Goal: Purchase product/service

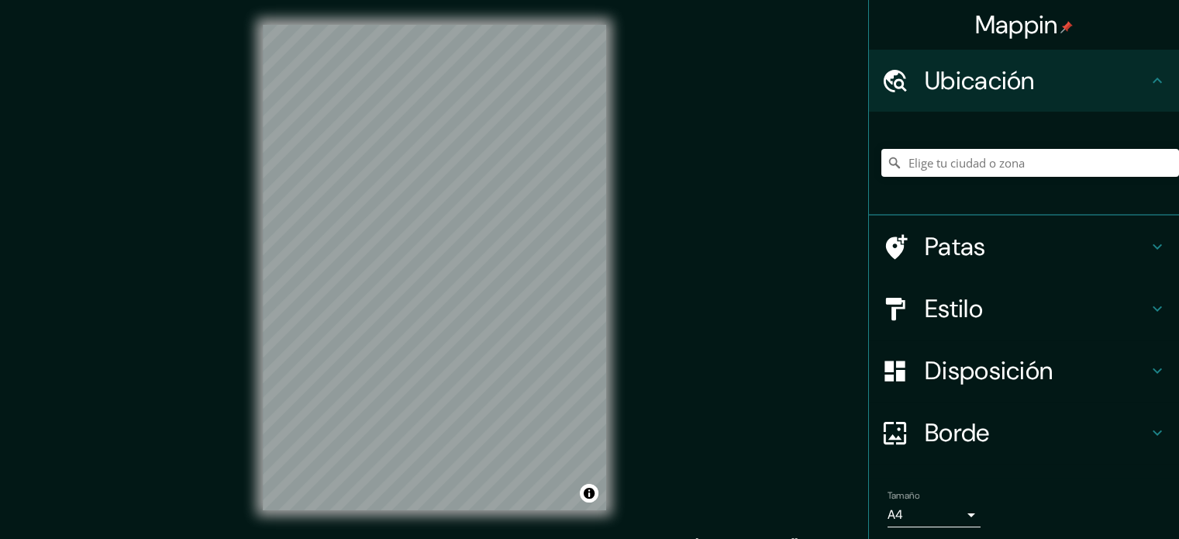
click at [946, 308] on font "Estilo" at bounding box center [954, 308] width 58 height 33
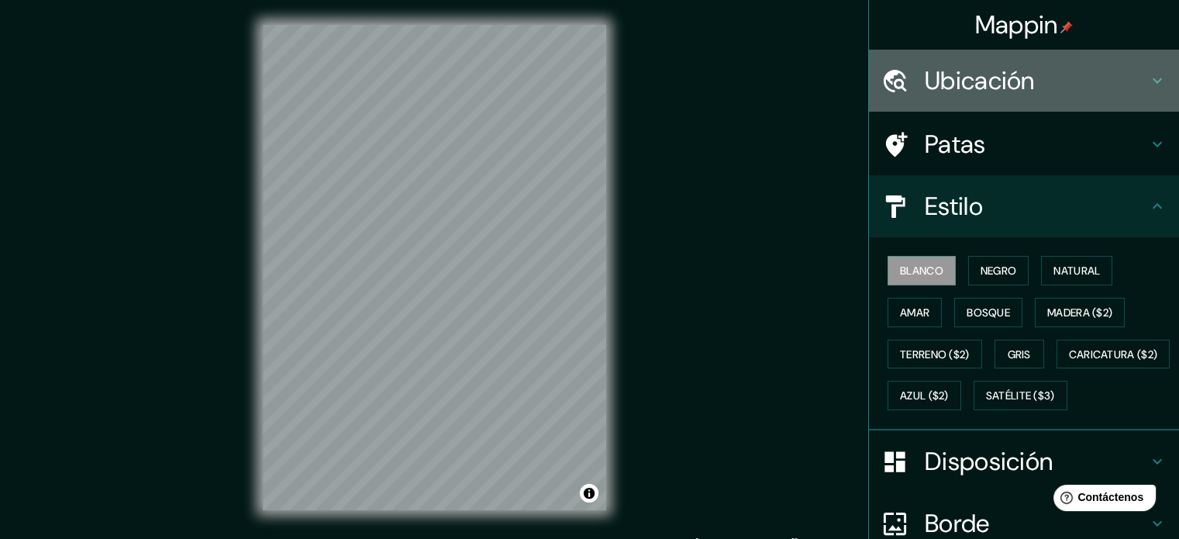
click at [925, 67] on font "Ubicación" at bounding box center [980, 80] width 110 height 33
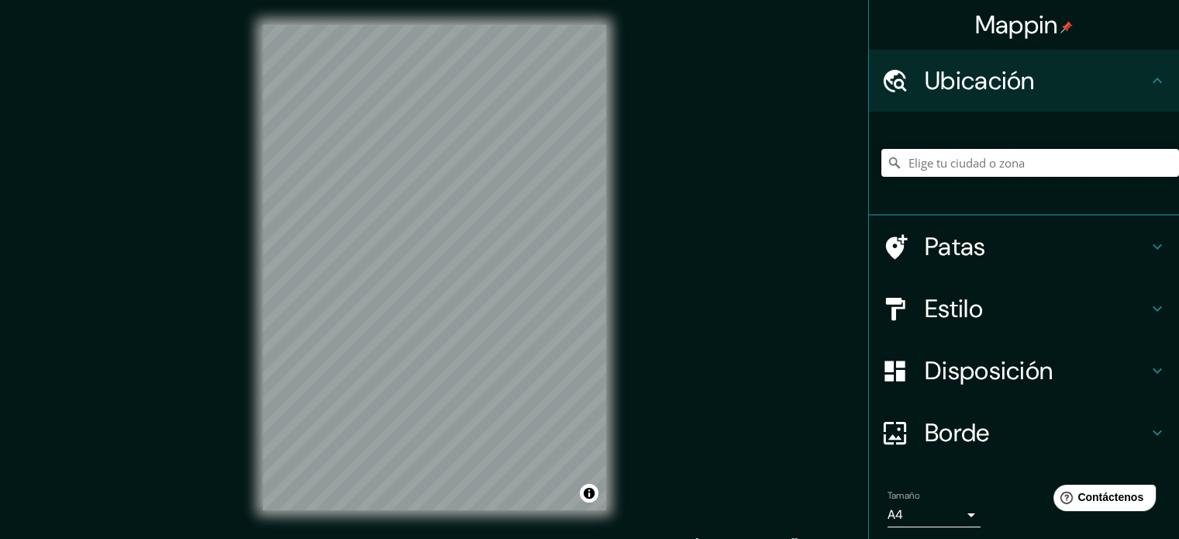
click at [924, 157] on input "Elige tu ciudad o zona" at bounding box center [1030, 163] width 298 height 28
type input "[GEOGRAPHIC_DATA], [GEOGRAPHIC_DATA], [GEOGRAPHIC_DATA]"
click at [942, 250] on font "Patas" at bounding box center [955, 246] width 61 height 33
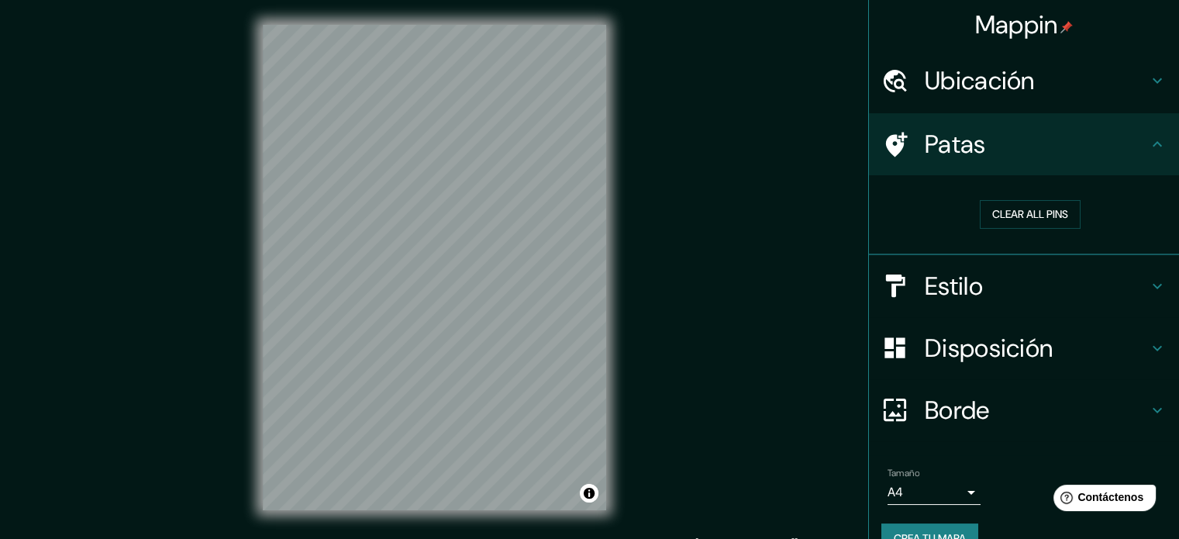
click at [946, 129] on font "Patas" at bounding box center [955, 144] width 61 height 33
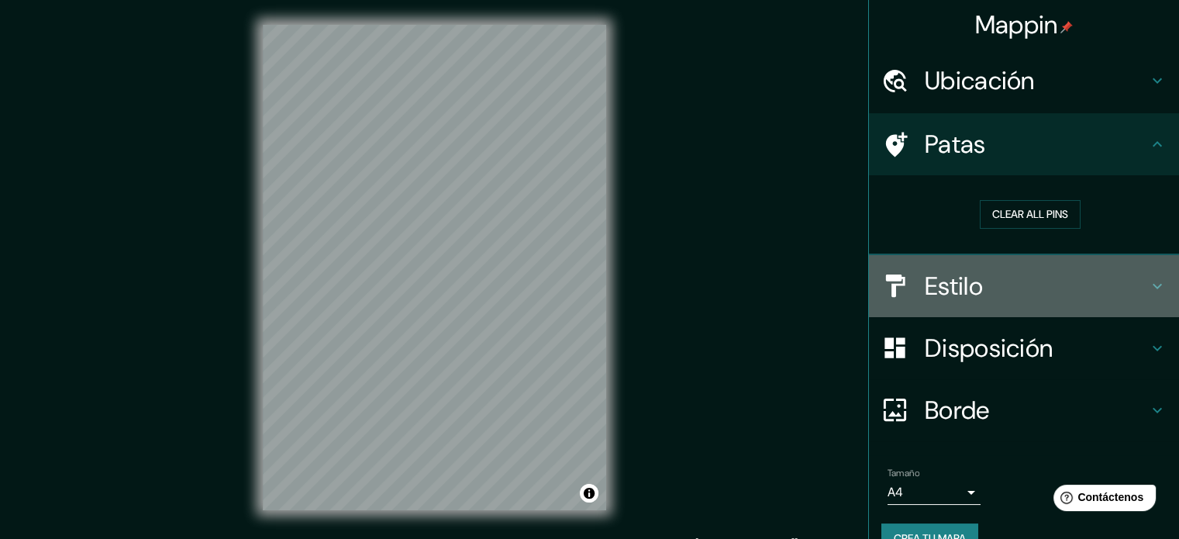
click at [986, 275] on h4 "Estilo" at bounding box center [1036, 285] width 223 height 31
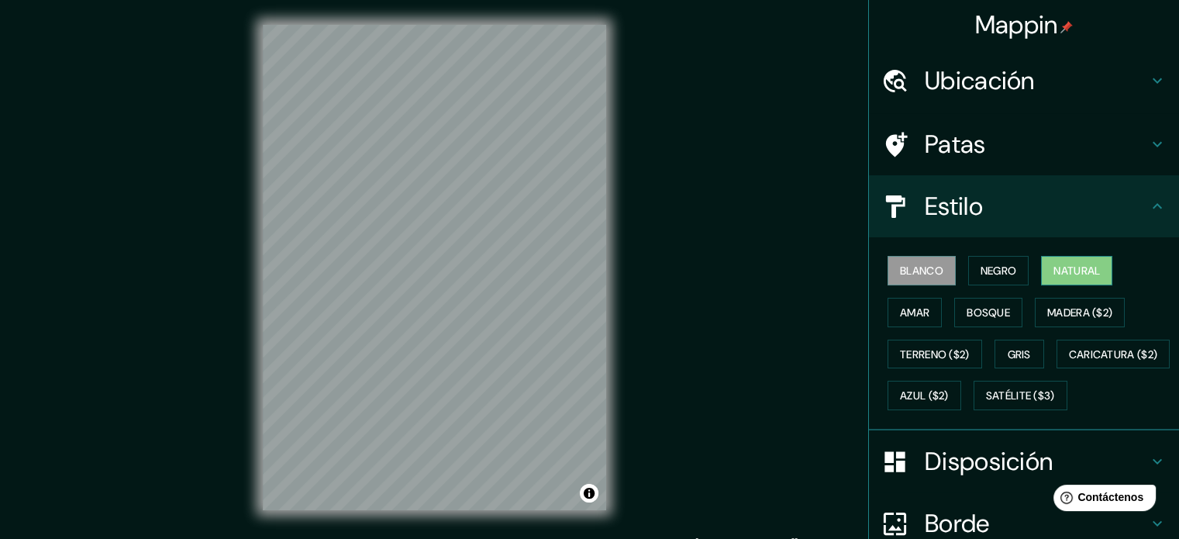
click at [1067, 269] on font "Natural" at bounding box center [1076, 271] width 47 height 14
click at [620, 401] on div "© Mapbox © OpenStreetMap Improve this map" at bounding box center [434, 267] width 393 height 535
click at [908, 347] on font "Terreno ($2)" at bounding box center [935, 354] width 70 height 14
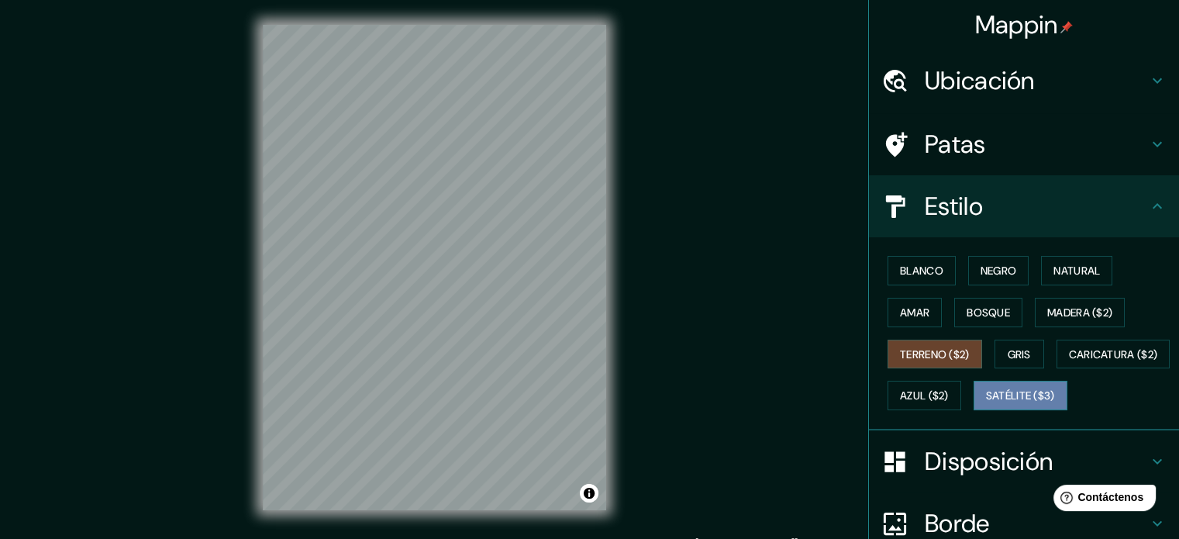
click at [986, 403] on font "Satélite ($3)" at bounding box center [1020, 396] width 69 height 14
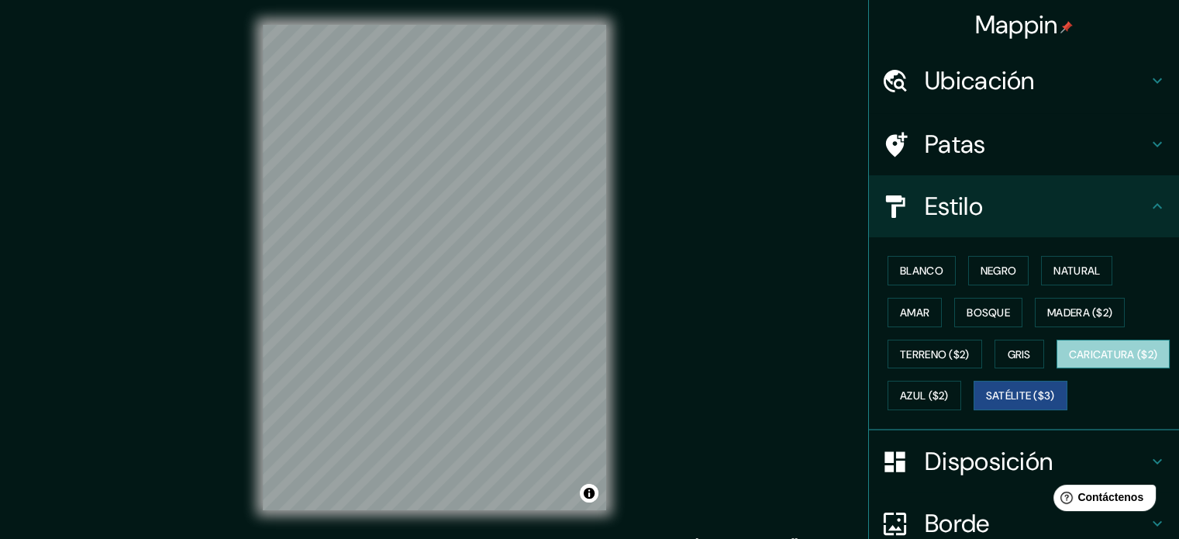
click at [1069, 361] on font "Caricatura ($2)" at bounding box center [1113, 354] width 89 height 14
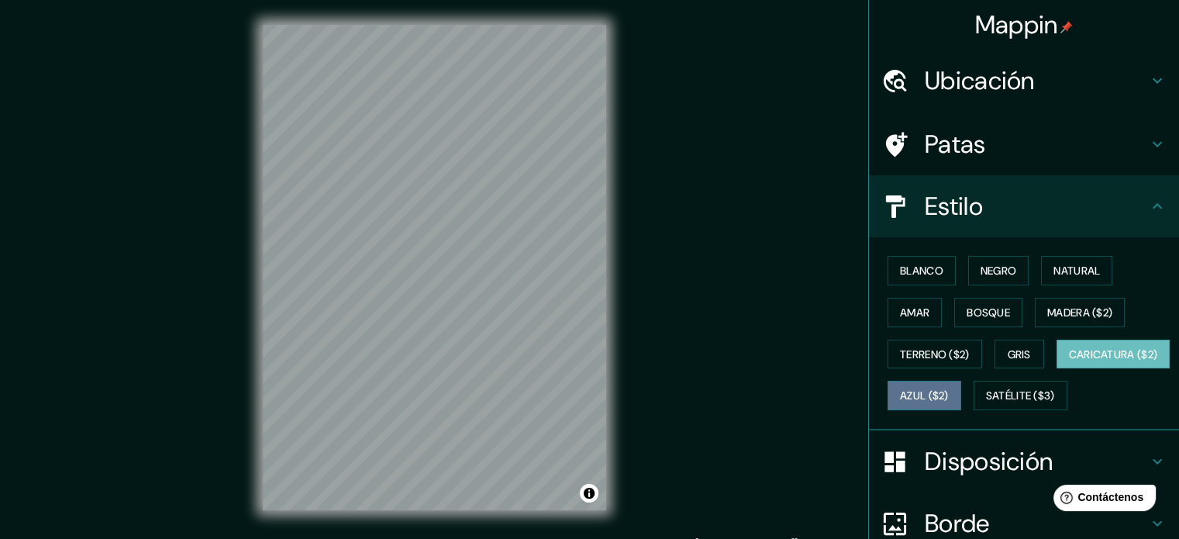
click at [949, 393] on font "Azul ($2)" at bounding box center [924, 396] width 49 height 14
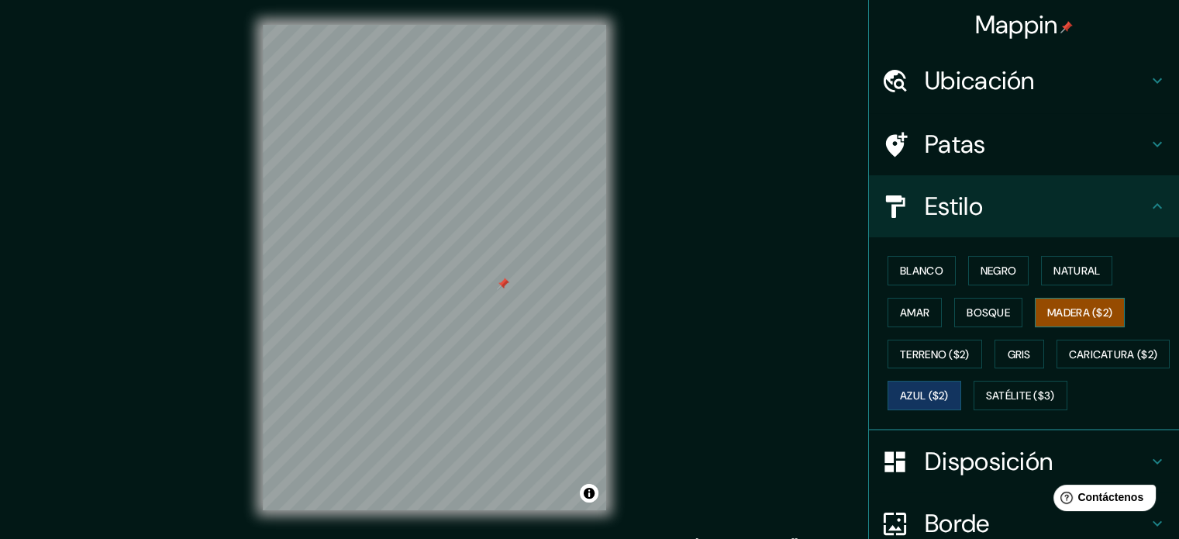
click at [1070, 305] on font "Madera ($2)" at bounding box center [1079, 312] width 65 height 14
click at [902, 315] on font "Amar" at bounding box center [914, 312] width 29 height 14
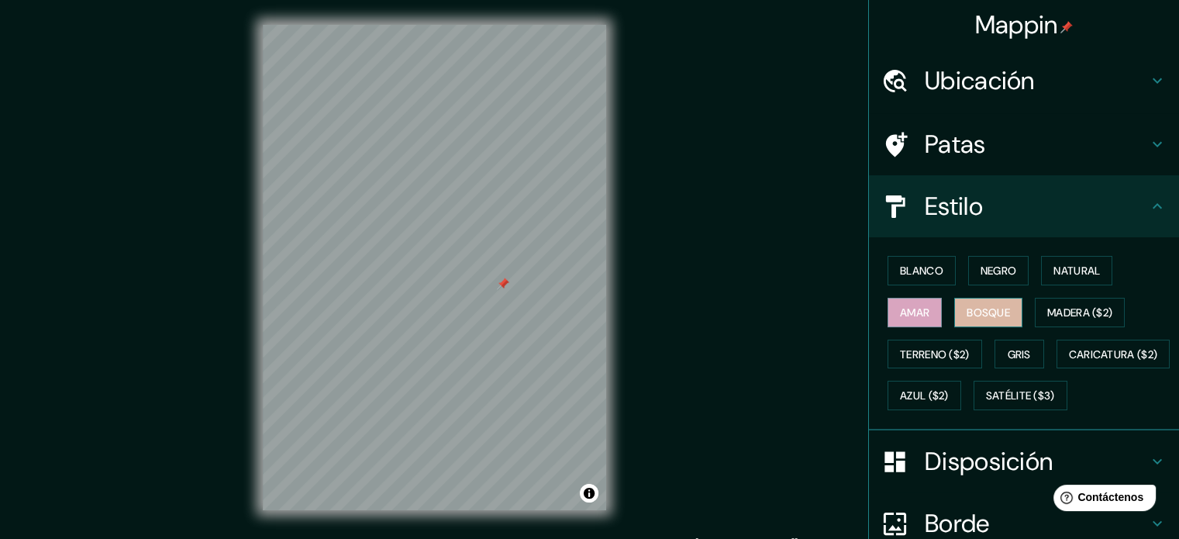
click at [1004, 315] on button "Bosque" at bounding box center [988, 312] width 68 height 29
click at [1065, 274] on font "Natural" at bounding box center [1076, 271] width 47 height 14
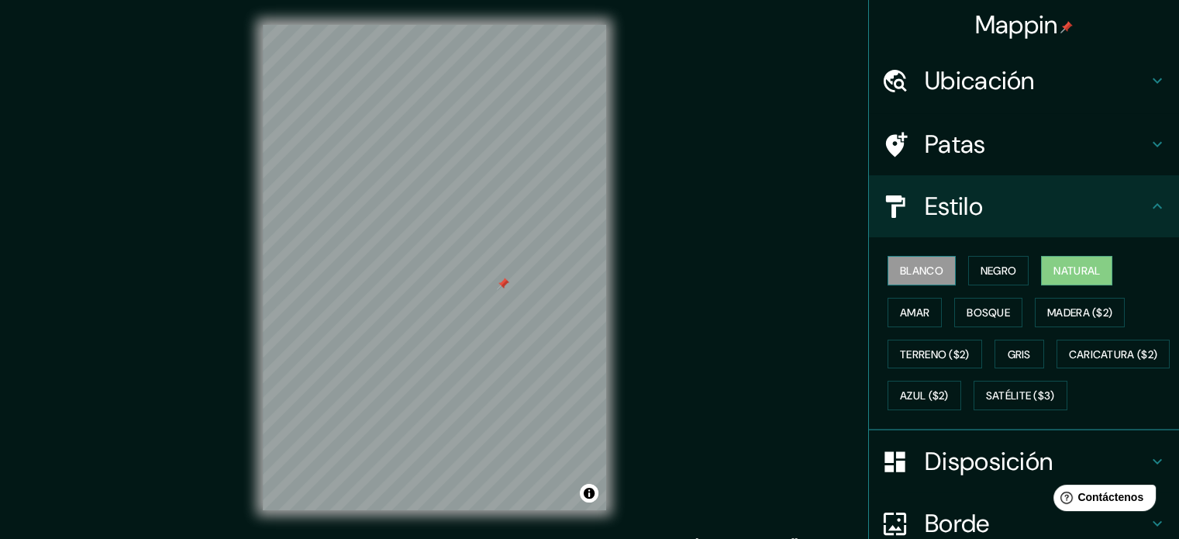
click at [907, 270] on font "Blanco" at bounding box center [921, 271] width 43 height 14
click at [980, 266] on font "Negro" at bounding box center [998, 271] width 36 height 14
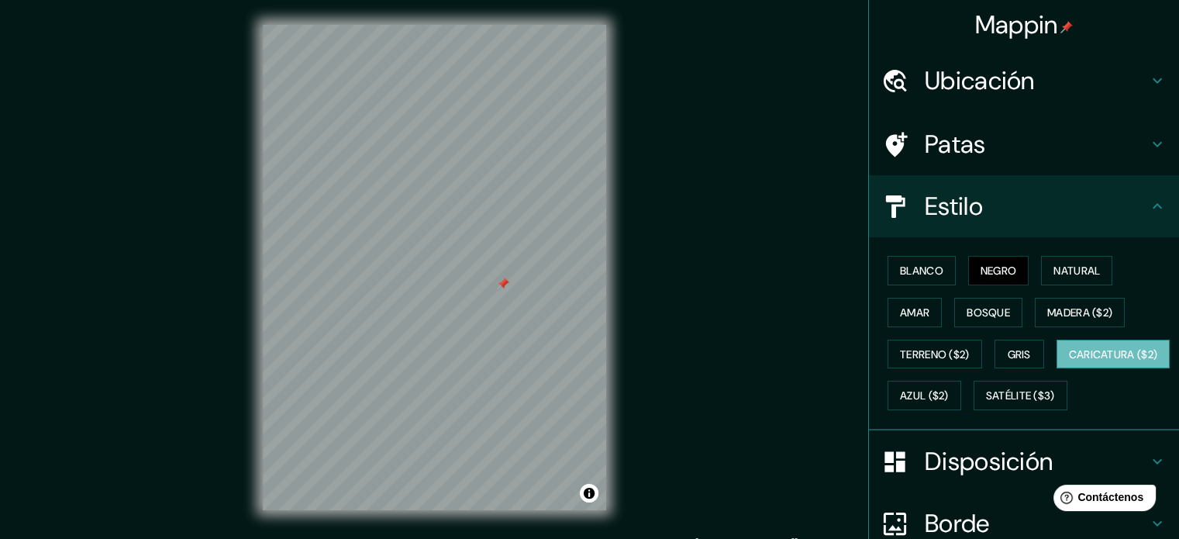
click at [1069, 361] on font "Caricatura ($2)" at bounding box center [1113, 354] width 89 height 14
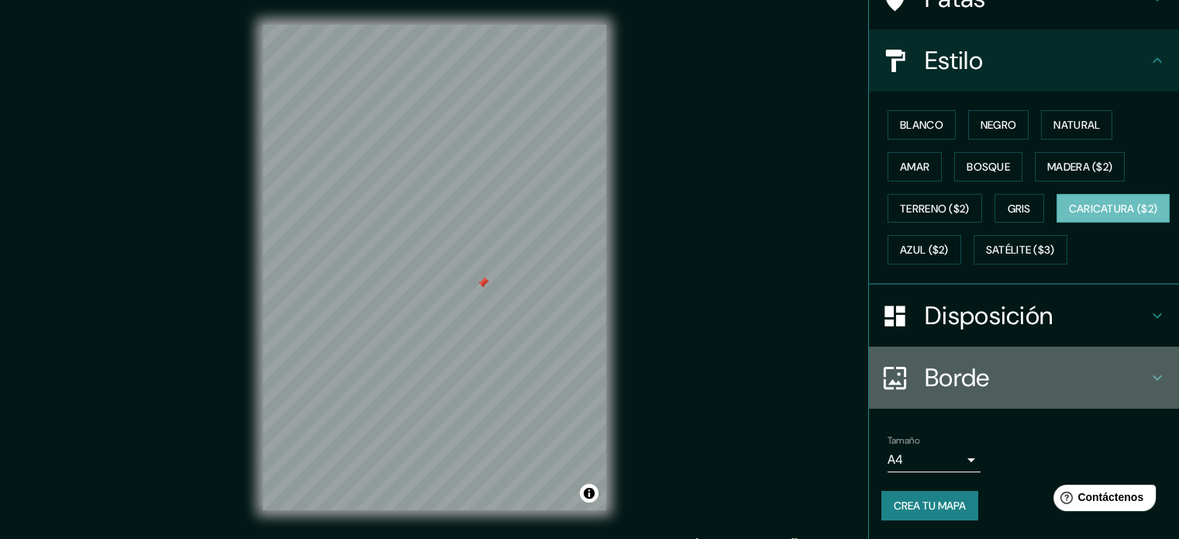
click at [953, 370] on font "Borde" at bounding box center [957, 377] width 65 height 33
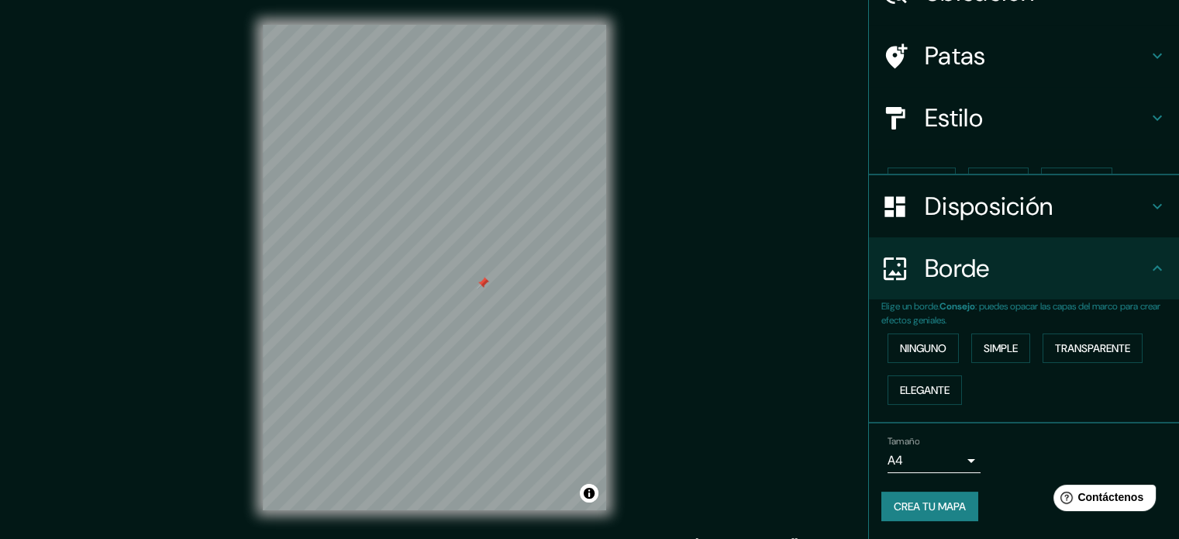
scroll to position [62, 0]
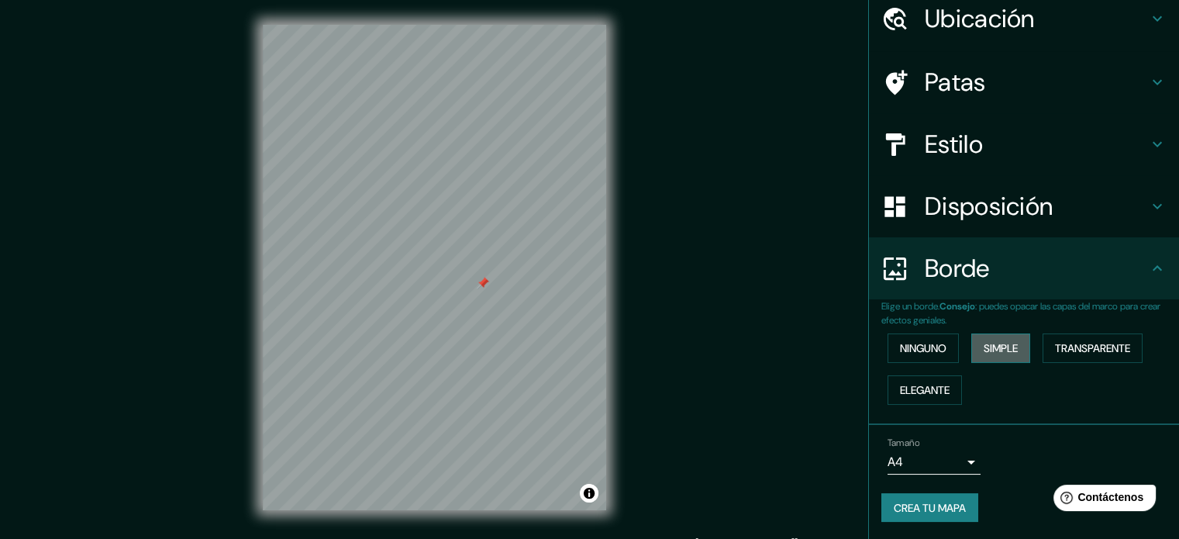
click at [992, 346] on font "Simple" at bounding box center [1001, 348] width 34 height 14
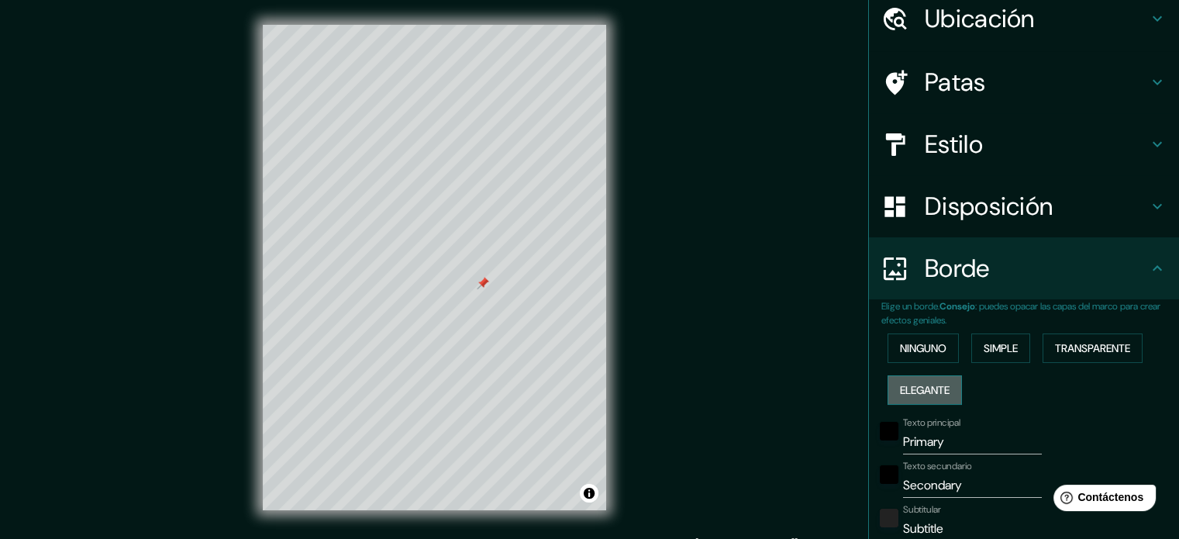
click at [920, 394] on font "Elegante" at bounding box center [925, 390] width 50 height 14
click at [1098, 346] on font "Transparente" at bounding box center [1092, 348] width 75 height 14
click at [918, 350] on font "Ninguno" at bounding box center [923, 348] width 47 height 14
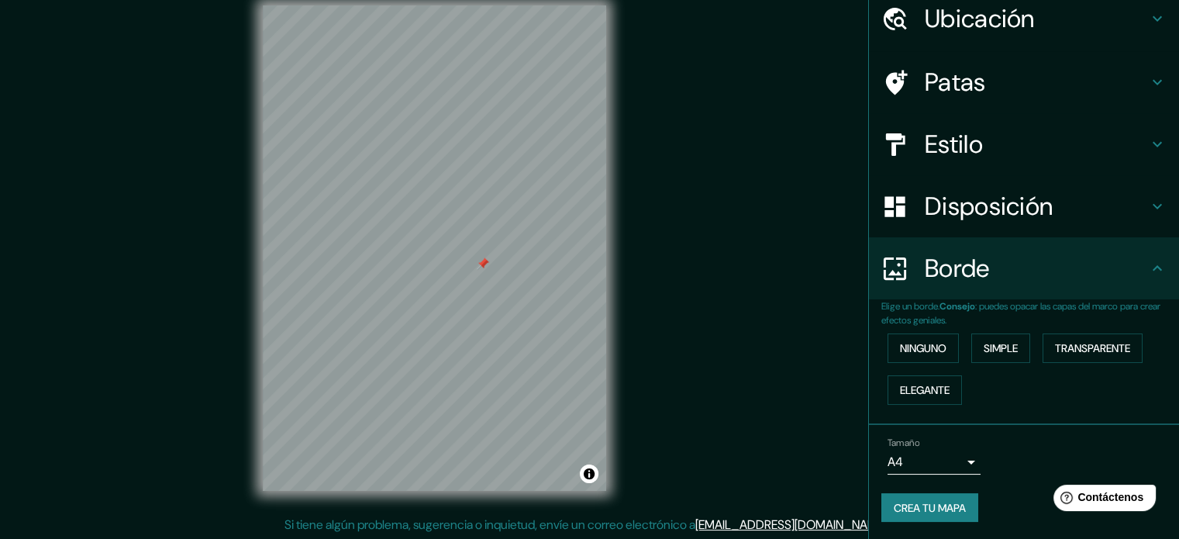
scroll to position [20, 0]
click at [975, 123] on div "Estilo" at bounding box center [1024, 144] width 310 height 62
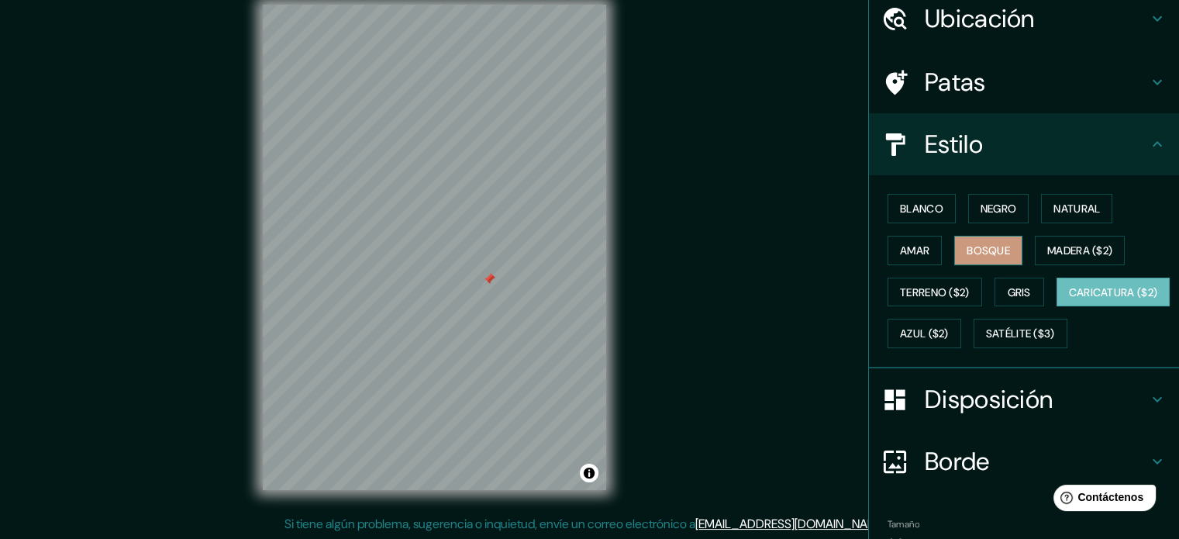
click at [992, 254] on font "Bosque" at bounding box center [987, 250] width 43 height 14
click at [484, 278] on div at bounding box center [489, 279] width 12 height 12
click at [1069, 302] on font "Caricatura ($2)" at bounding box center [1113, 292] width 89 height 20
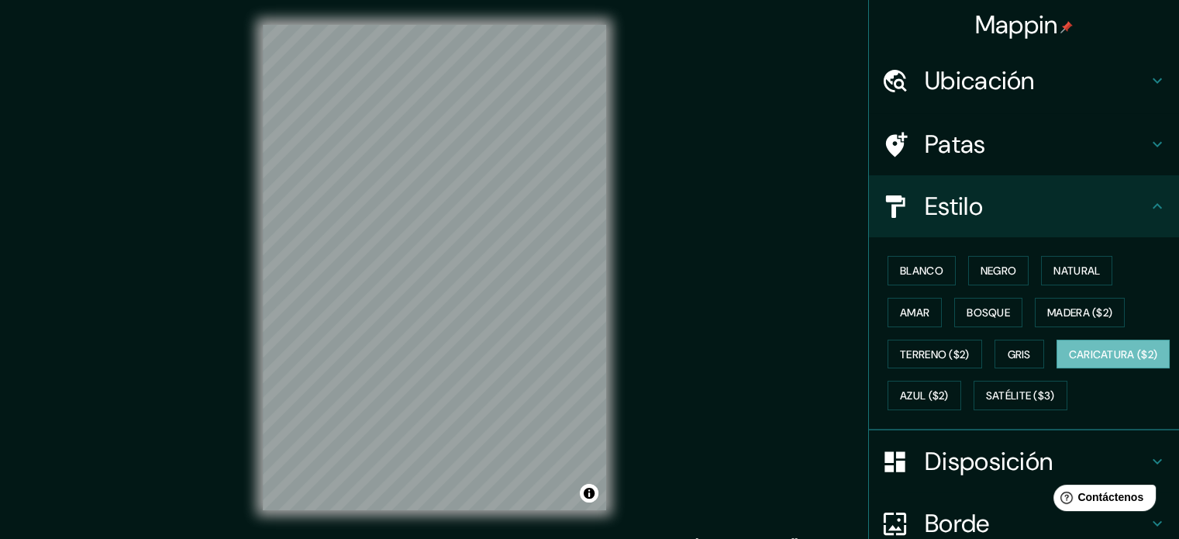
scroll to position [0, 0]
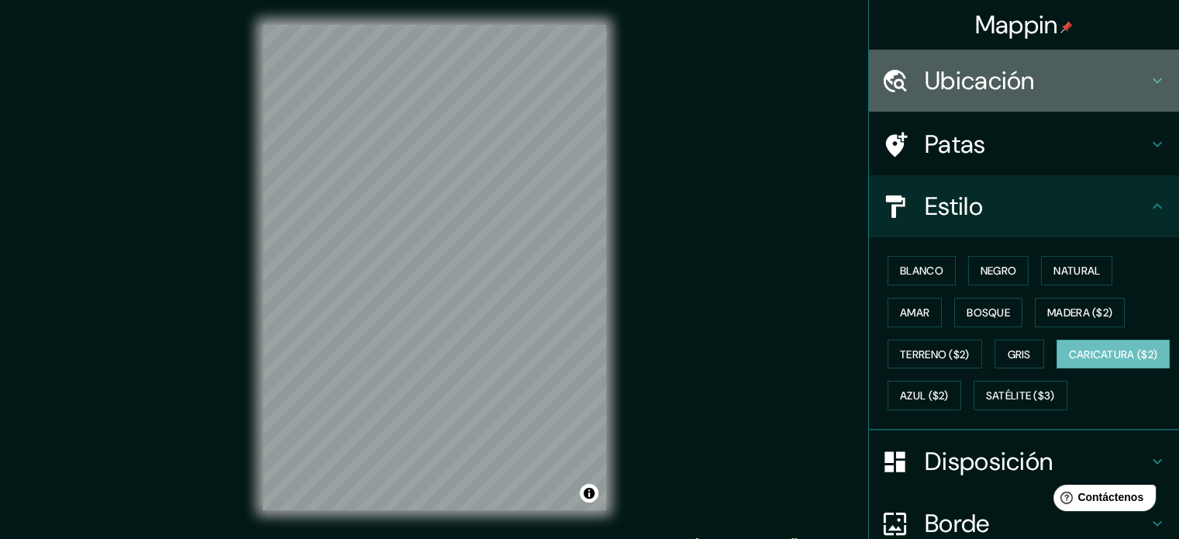
click at [956, 90] on font "Ubicación" at bounding box center [980, 80] width 110 height 33
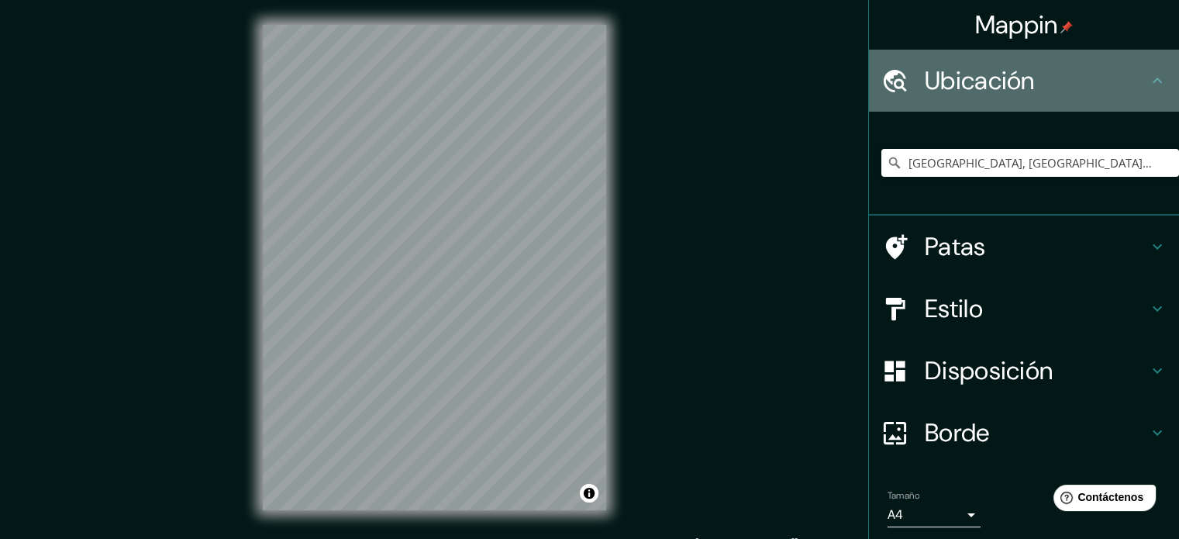
click at [956, 90] on font "Ubicación" at bounding box center [980, 80] width 110 height 33
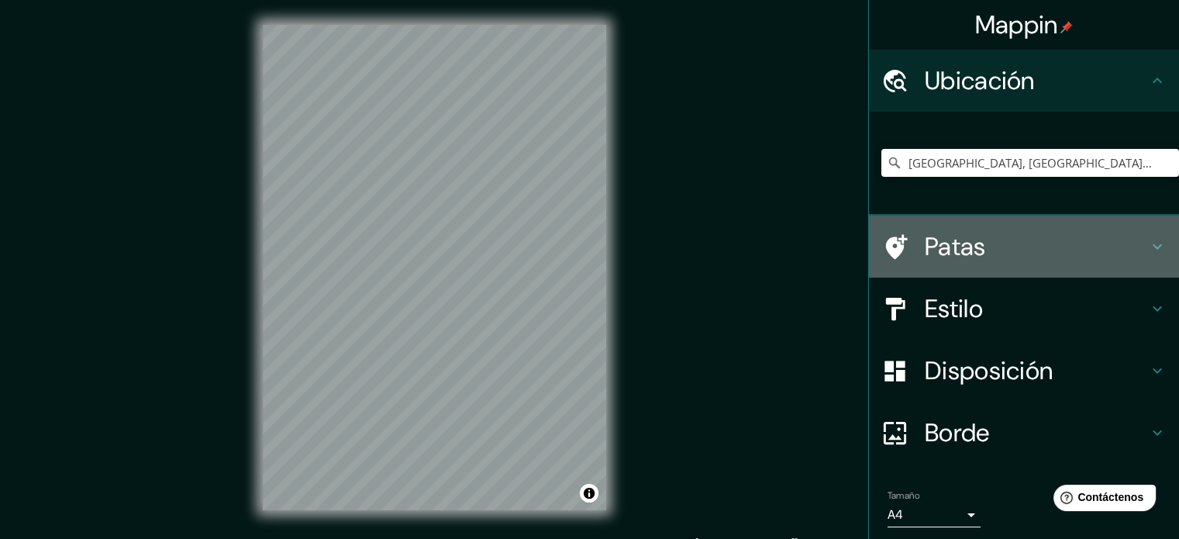
click at [984, 242] on h4 "Patas" at bounding box center [1036, 246] width 223 height 31
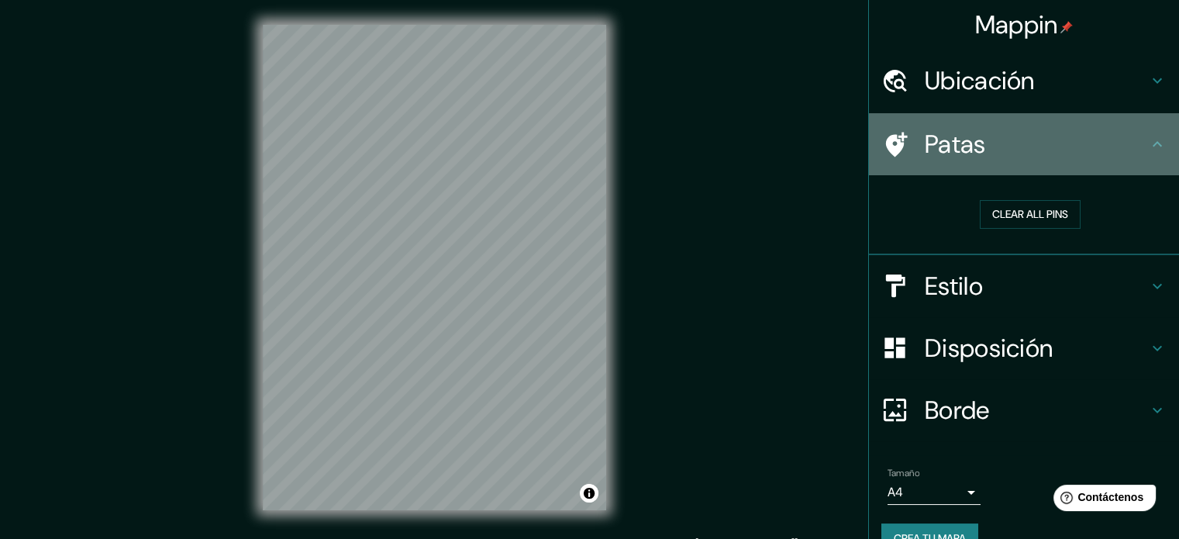
click at [953, 126] on div "Patas" at bounding box center [1024, 144] width 310 height 62
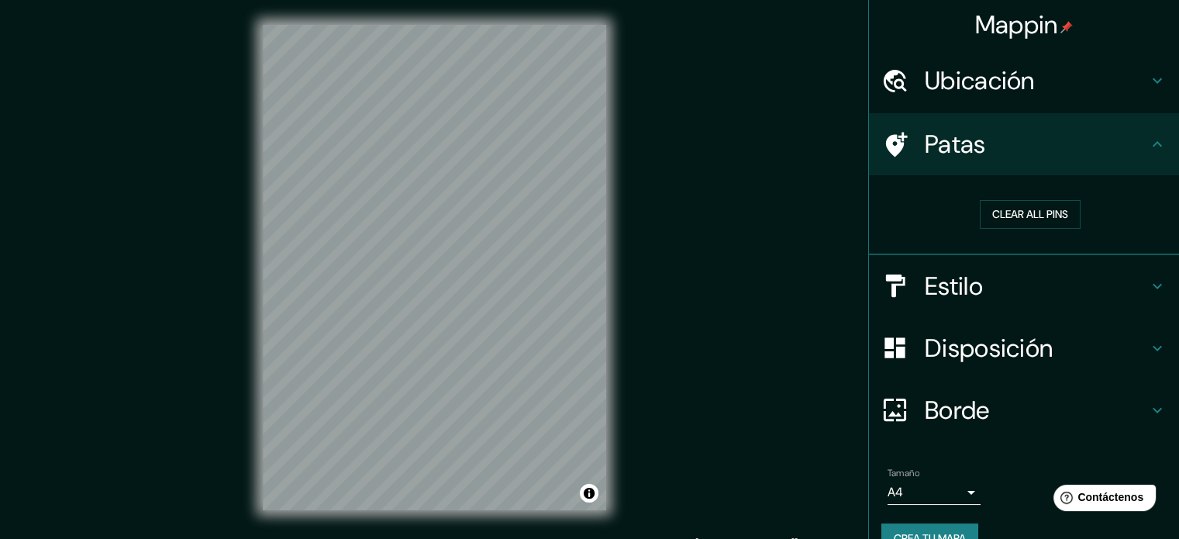
click at [1150, 145] on icon at bounding box center [1157, 144] width 19 height 19
